Goal: Task Accomplishment & Management: Manage account settings

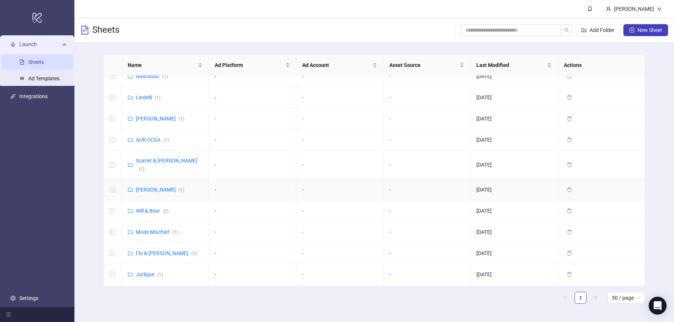
scroll to position [339, 0]
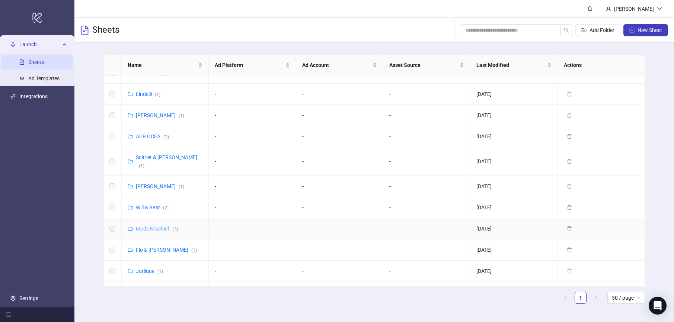
click at [152, 226] on link "Mode Mischief ( 1 )" at bounding box center [157, 229] width 42 height 6
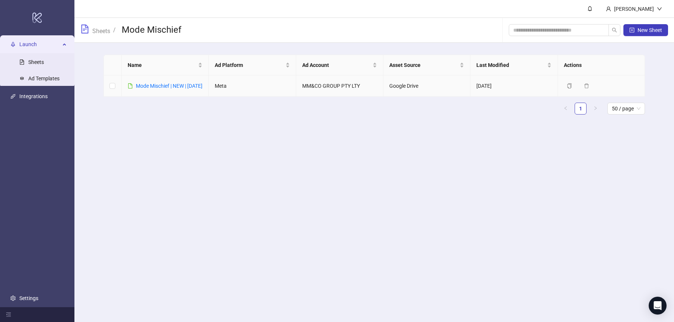
click at [158, 90] on div "Mode Mischief | NEW | [DATE]" at bounding box center [169, 86] width 67 height 8
click at [154, 87] on link "Mode Mischief | NEW | [DATE]" at bounding box center [169, 86] width 67 height 6
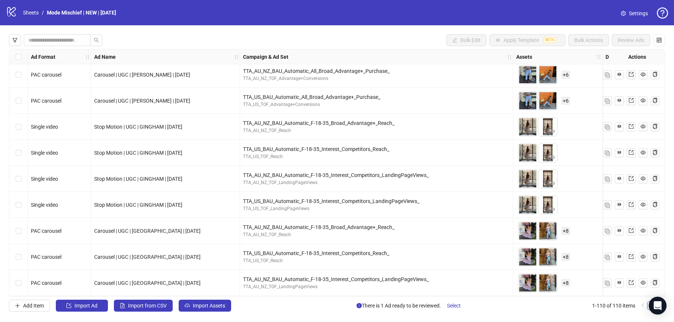
scroll to position [2636, 0]
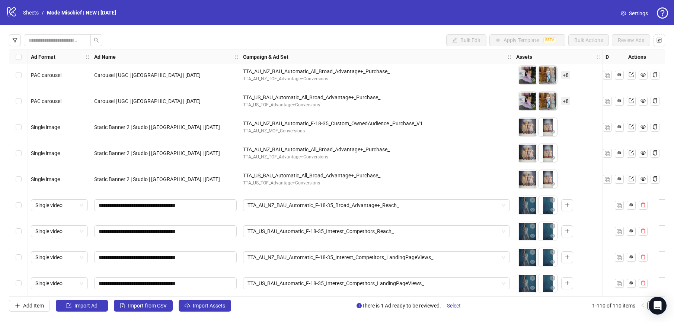
click at [23, 204] on div "Select row 107" at bounding box center [18, 205] width 19 height 26
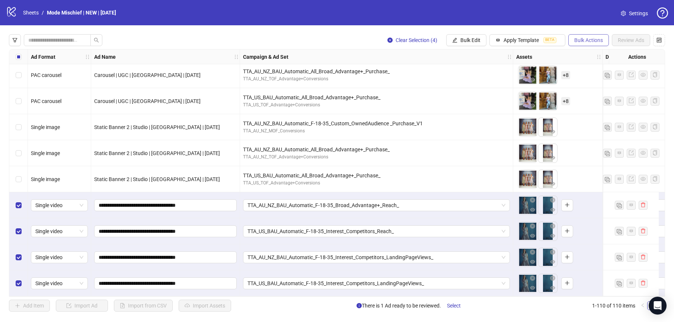
click at [583, 41] on span "Bulk Actions" at bounding box center [588, 40] width 29 height 6
click at [585, 58] on span "Delete" at bounding box center [598, 55] width 51 height 8
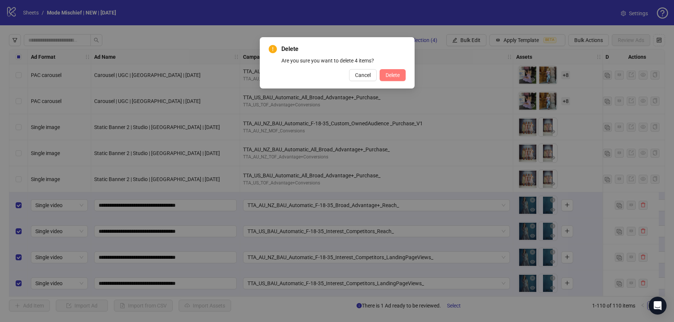
click at [400, 75] on button "Delete" at bounding box center [393, 75] width 26 height 12
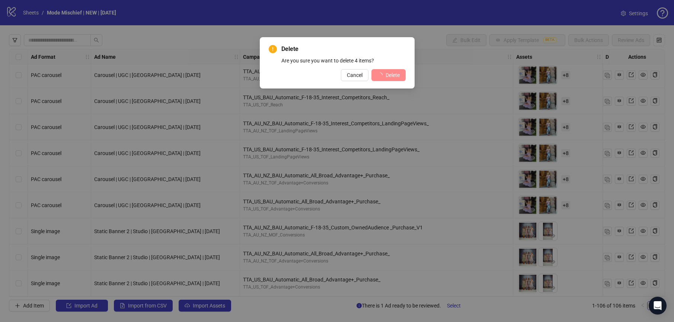
scroll to position [2532, 0]
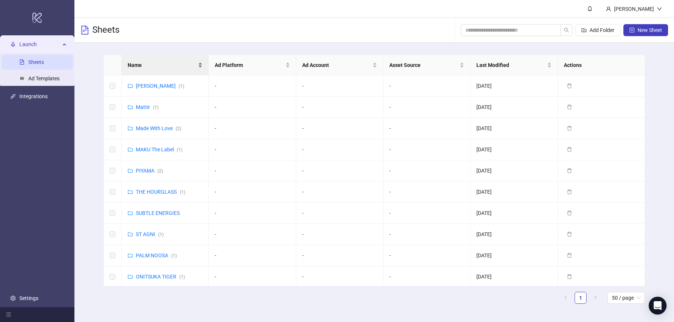
click at [167, 67] on span "Name" at bounding box center [162, 65] width 69 height 8
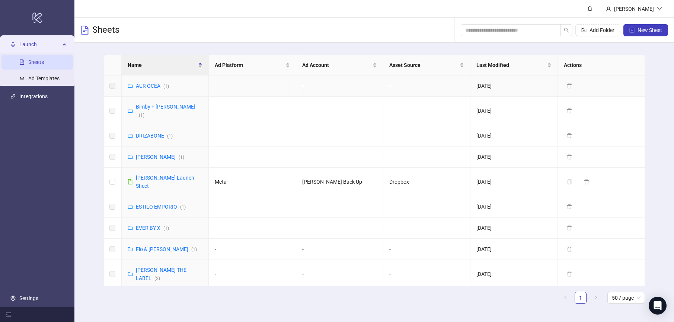
click at [144, 92] on td "AUR OCEA ( 1 )" at bounding box center [165, 86] width 87 height 21
click at [143, 86] on link "AUR OCEA ( 1 )" at bounding box center [152, 86] width 33 height 6
